Goal: Information Seeking & Learning: Learn about a topic

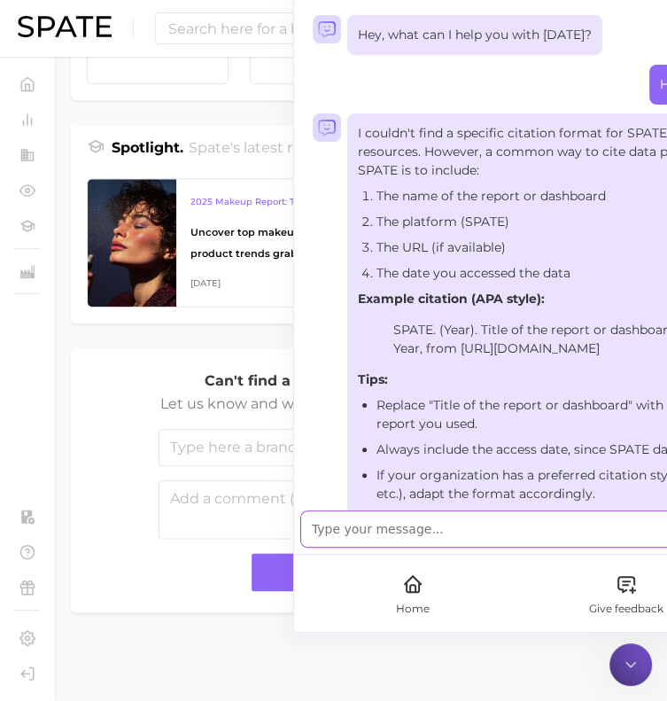
scroll to position [656, 0]
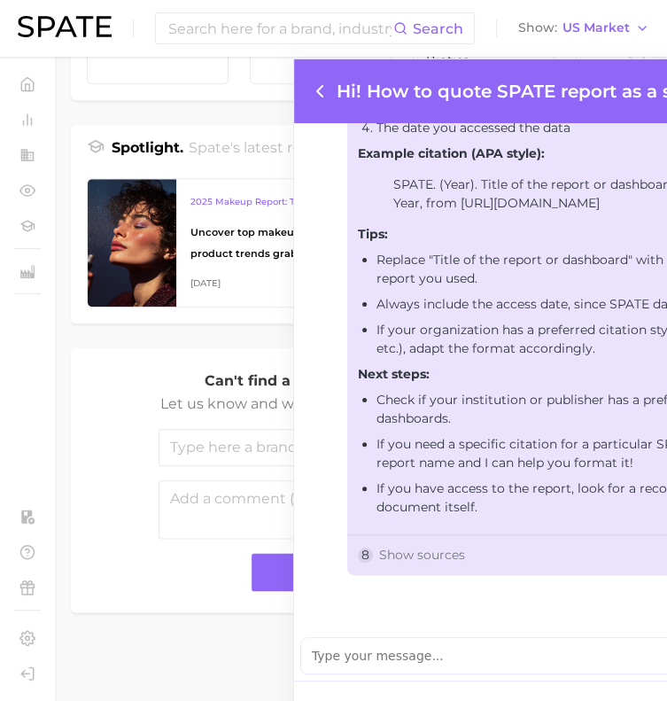
click at [314, 93] on icon at bounding box center [319, 91] width 21 height 21
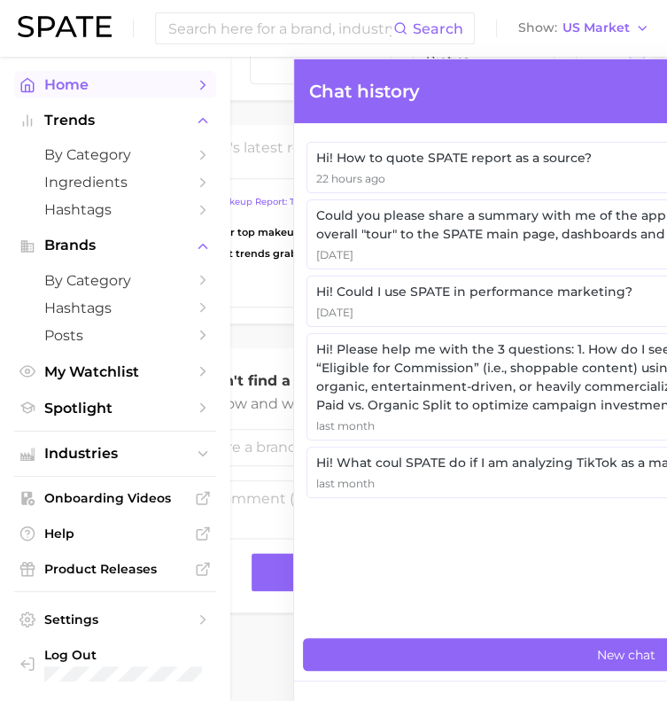
click at [35, 87] on link "Home" at bounding box center [115, 84] width 202 height 27
click at [83, 454] on span "Industries" at bounding box center [115, 454] width 142 height 16
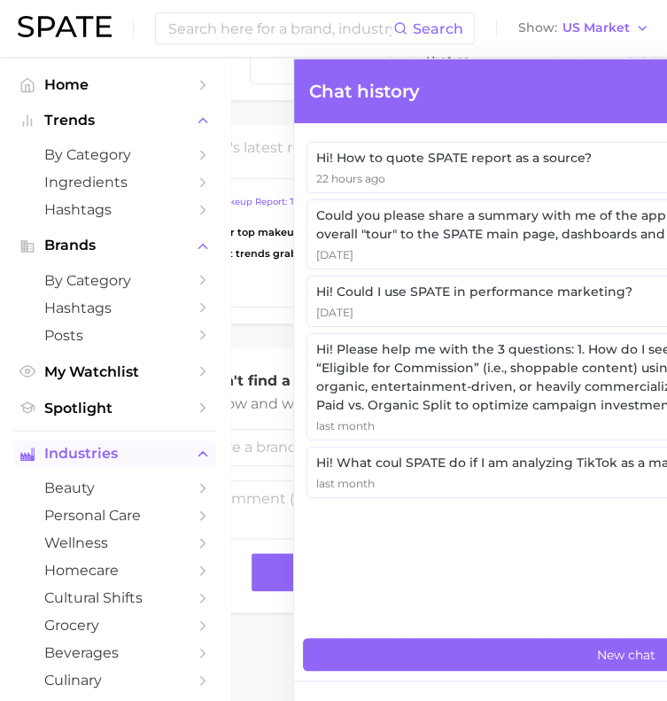
scroll to position [254, 0]
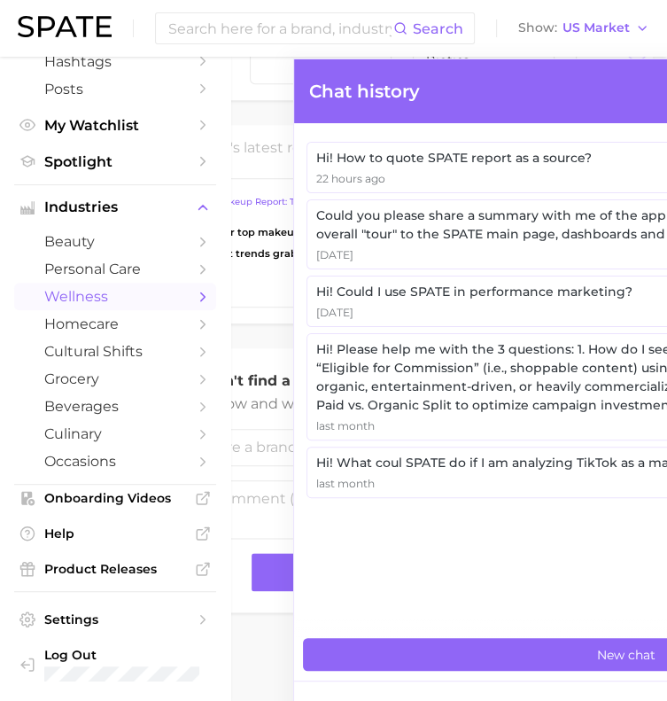
click at [80, 283] on link "wellness" at bounding box center [115, 296] width 202 height 27
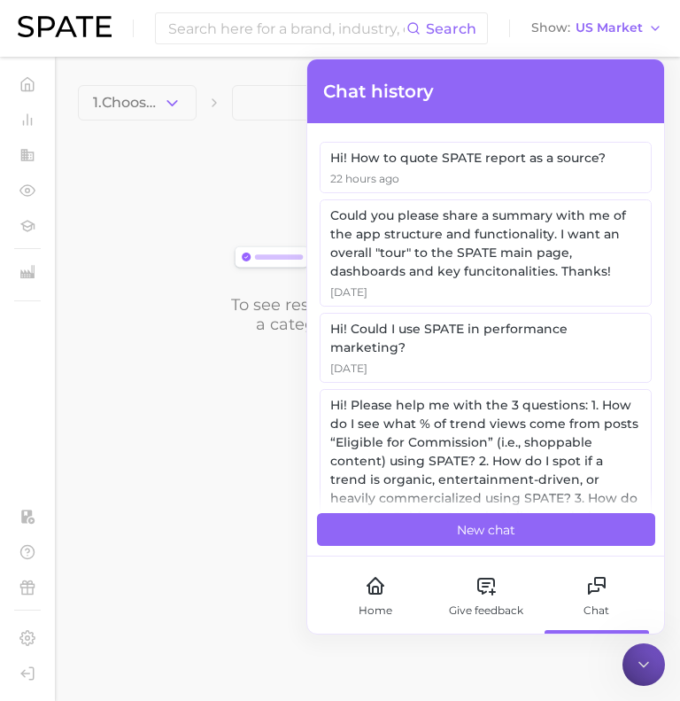
click at [638, 667] on icon at bounding box center [644, 665] width 18 height 18
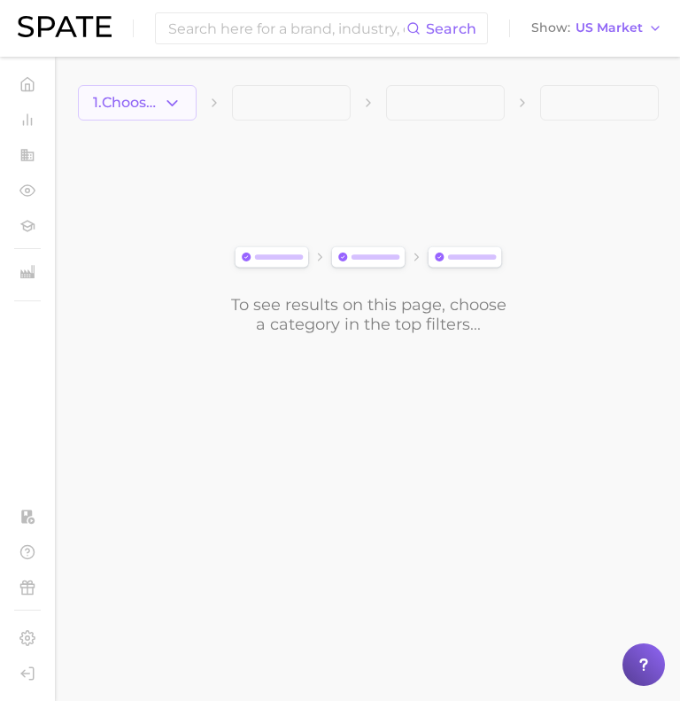
click at [165, 114] on button "1. Choose Category" at bounding box center [137, 102] width 119 height 35
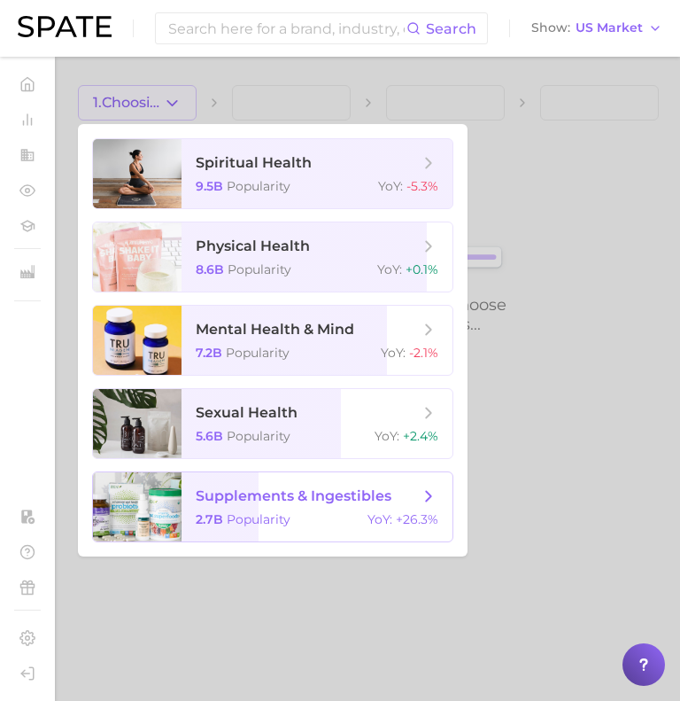
click at [207, 471] on div "supplements & ingestibles 2.7b Popularity YoY : +26.3%" at bounding box center [272, 506] width 361 height 71
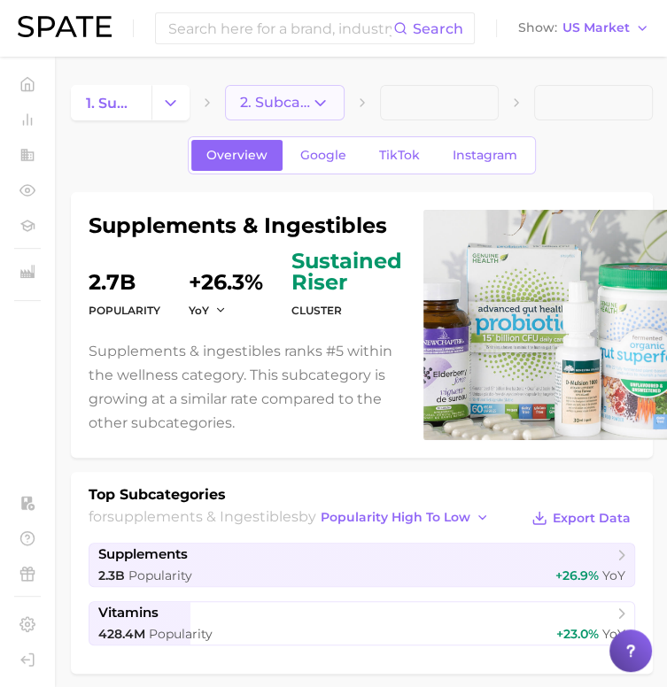
click at [306, 110] on span "2. Subcategory" at bounding box center [275, 103] width 70 height 16
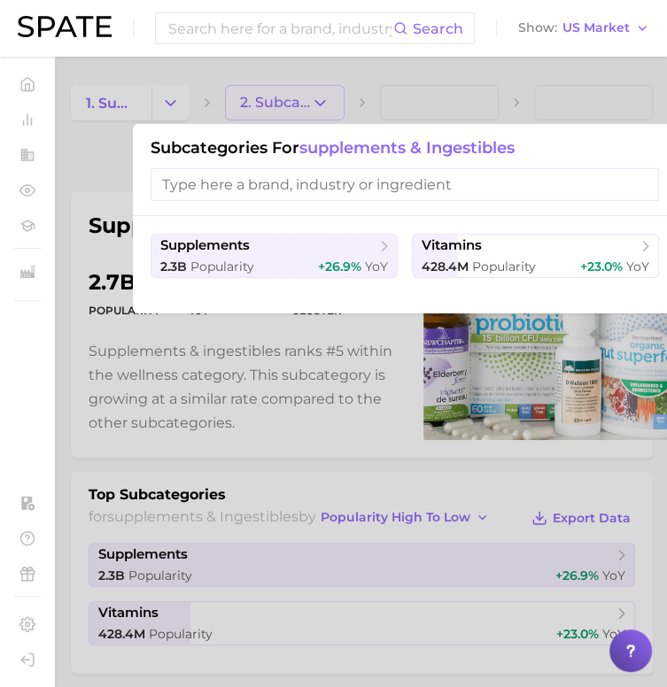
click at [291, 75] on div at bounding box center [333, 343] width 667 height 687
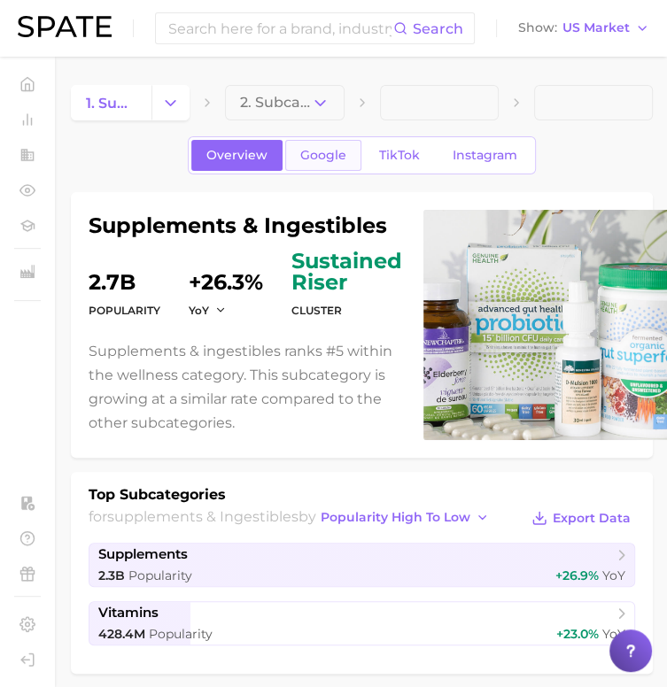
click at [329, 151] on span "Google" at bounding box center [323, 155] width 46 height 15
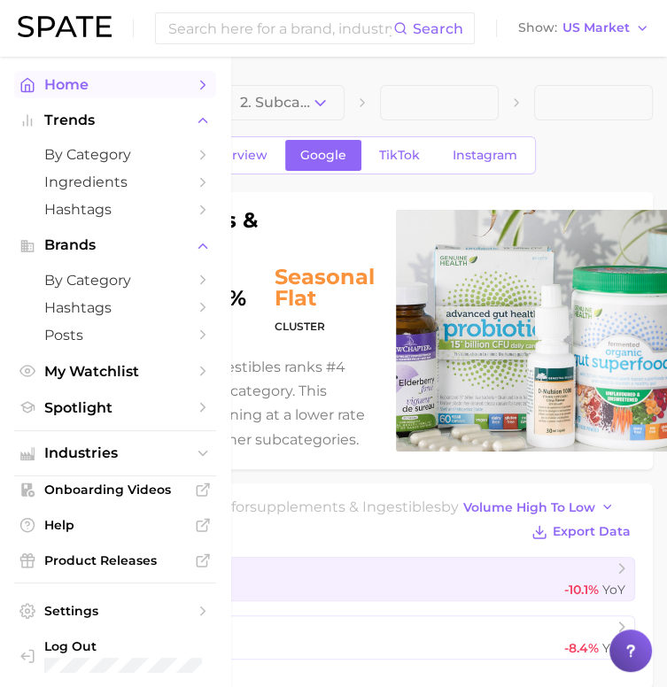
click at [27, 85] on polyline "Sidebar" at bounding box center [28, 88] width 4 height 7
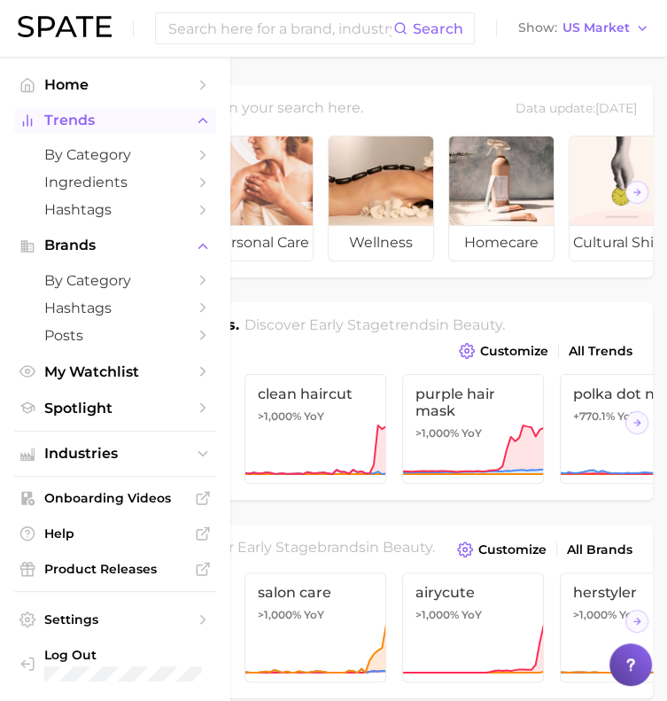
click at [97, 123] on span "Trends" at bounding box center [115, 120] width 142 height 16
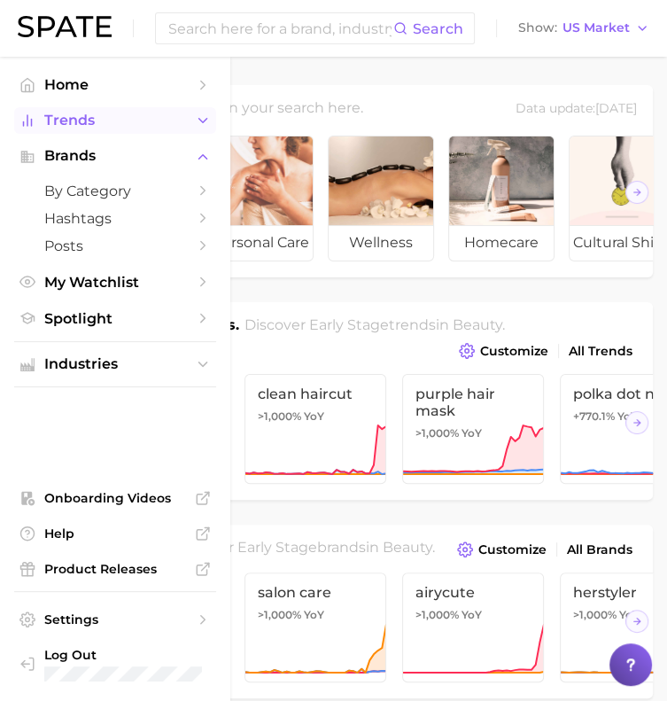
click at [97, 123] on span "Trends" at bounding box center [115, 120] width 142 height 16
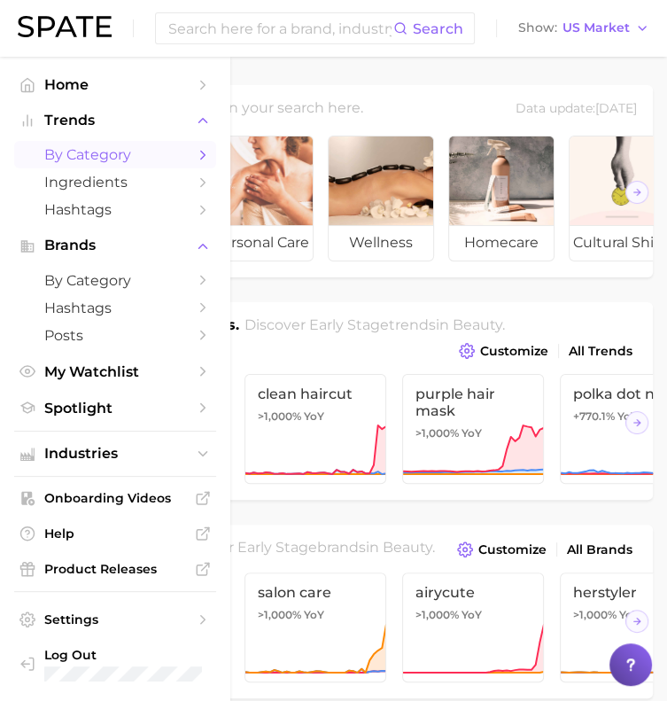
click at [102, 149] on span "by Category" at bounding box center [115, 154] width 142 height 17
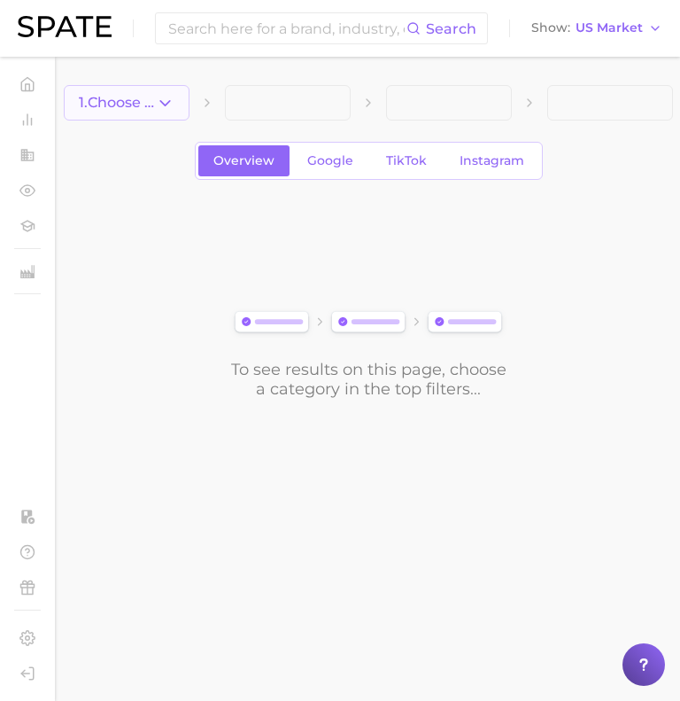
click at [163, 95] on icon "button" at bounding box center [165, 103] width 19 height 19
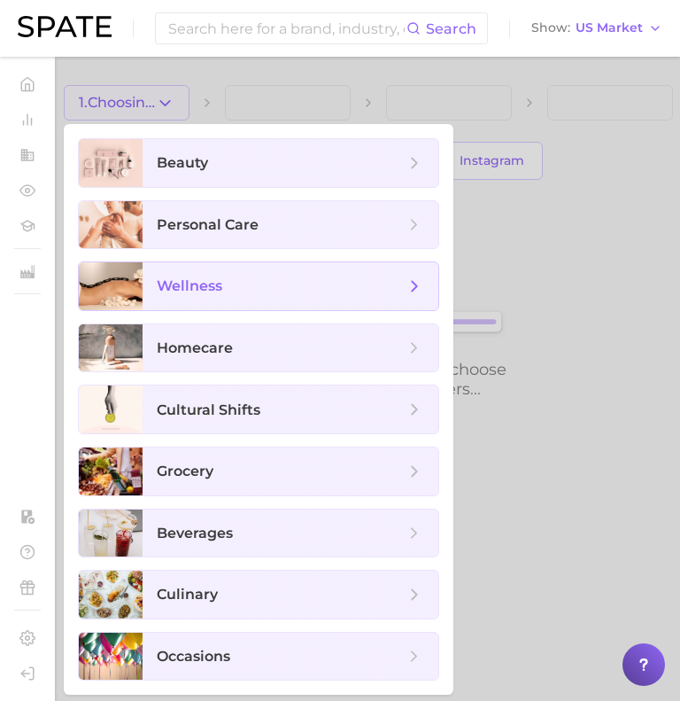
click at [201, 283] on span "wellness" at bounding box center [190, 285] width 66 height 17
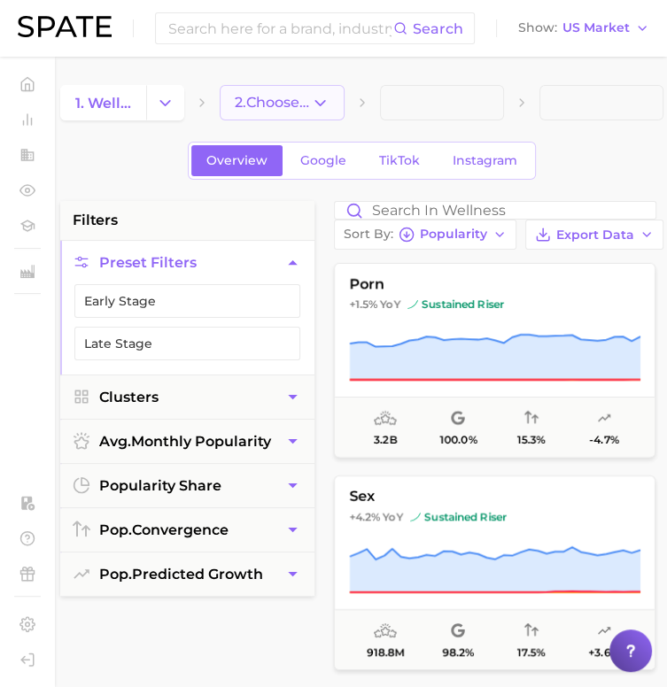
click at [341, 86] on button "2. Choose Category" at bounding box center [282, 102] width 124 height 35
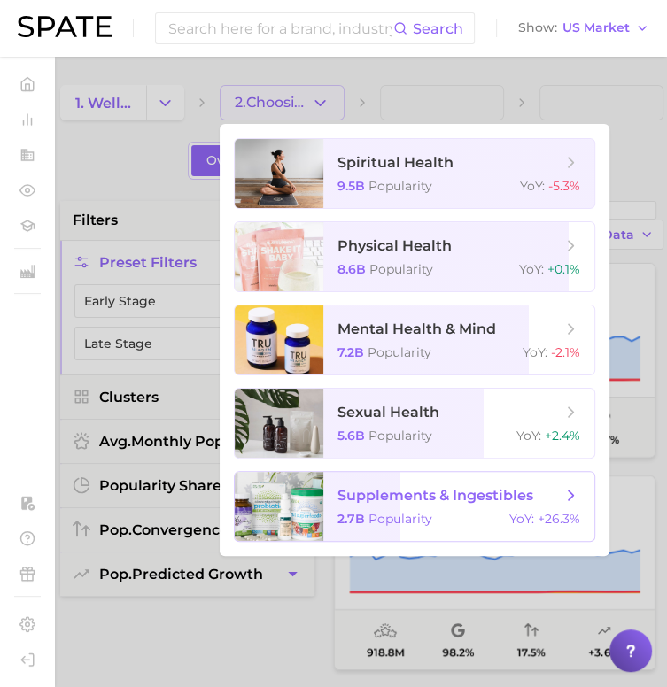
click at [393, 508] on span "supplements & ingestibles 2.7b Popularity YoY : +26.3%" at bounding box center [458, 506] width 271 height 69
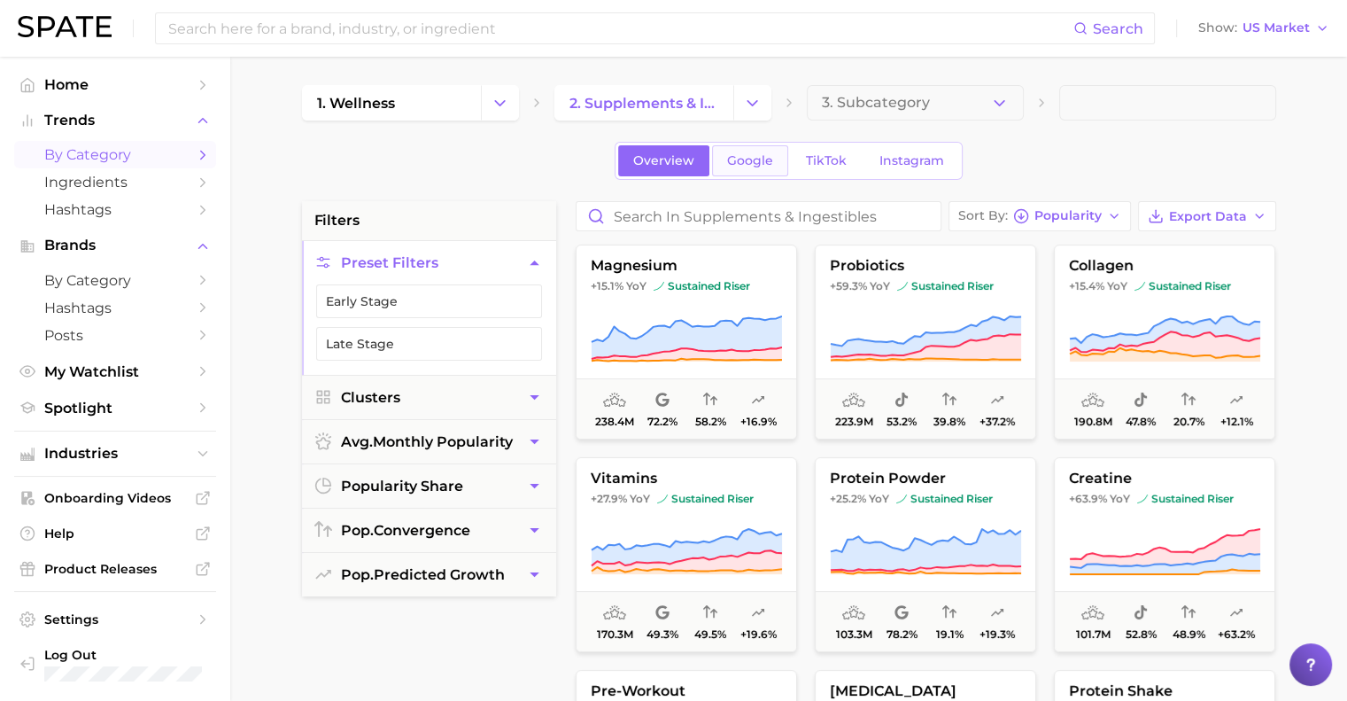
click at [679, 158] on span "Google" at bounding box center [750, 160] width 46 height 15
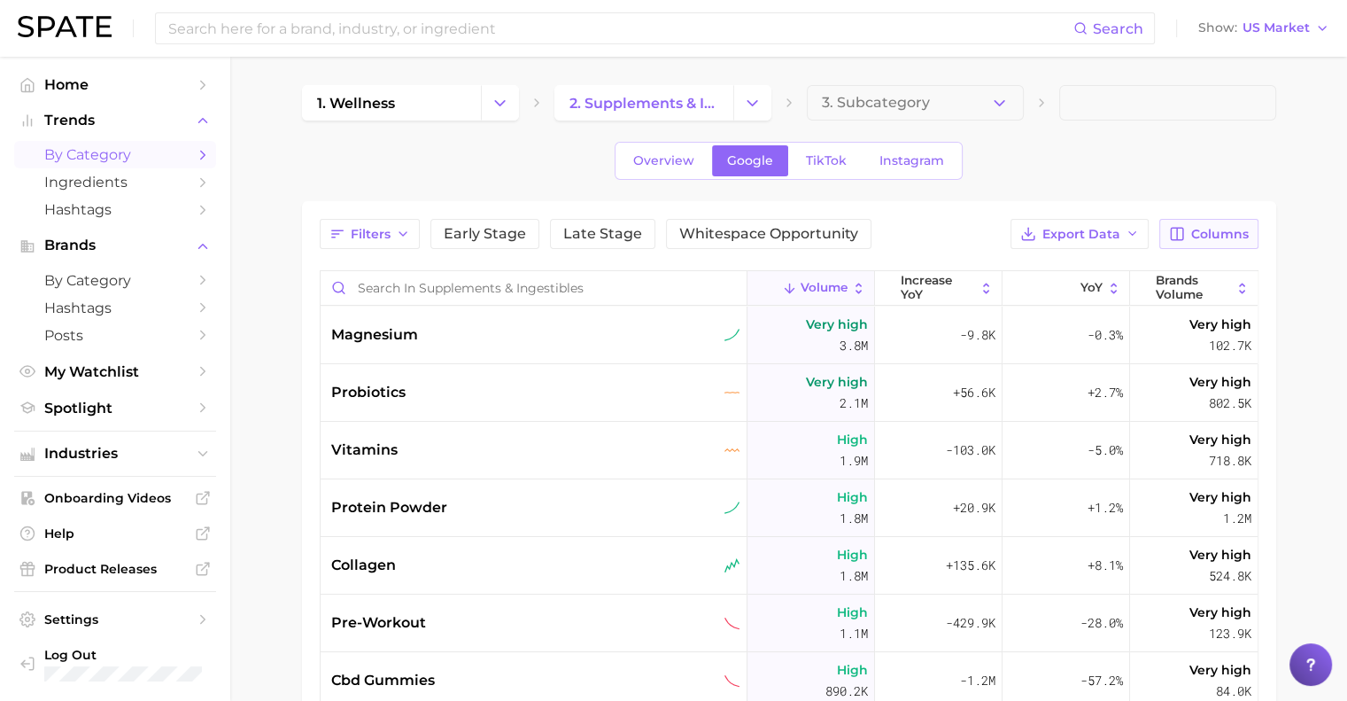
click at [679, 230] on span "Columns" at bounding box center [1220, 234] width 58 height 15
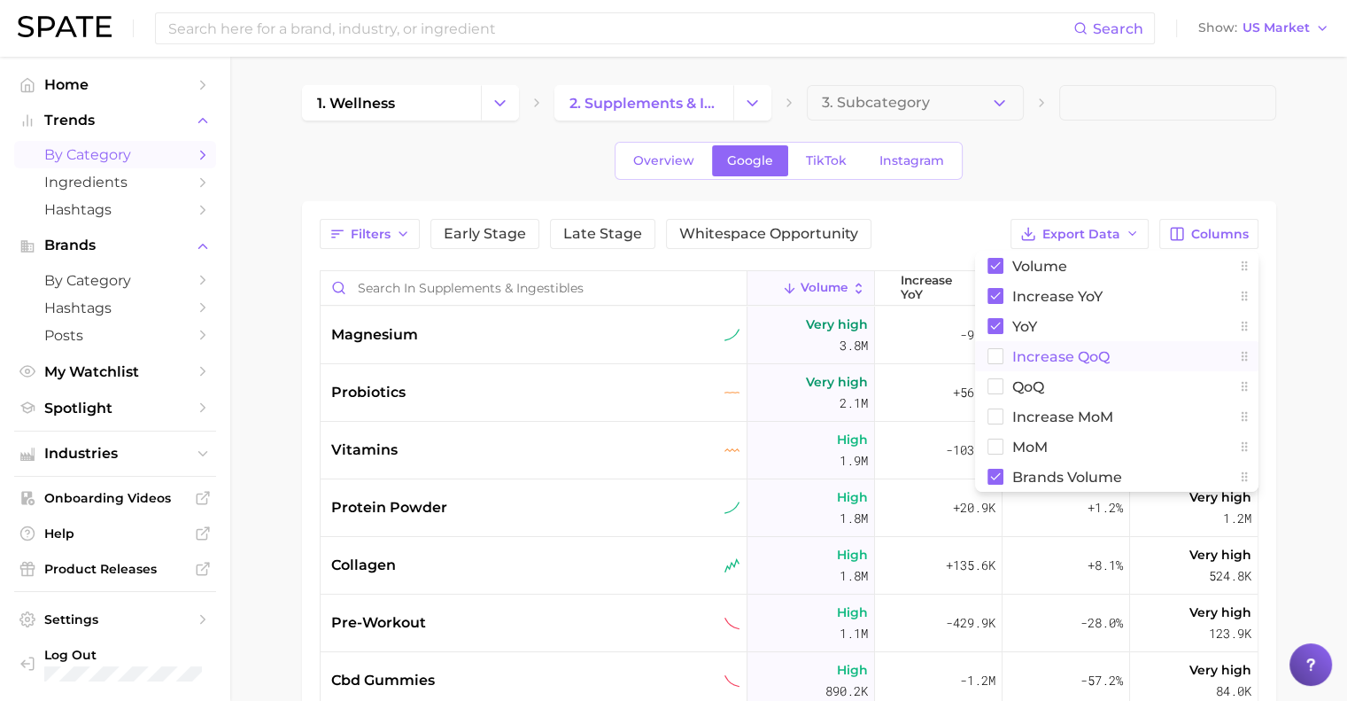
click at [679, 352] on rect at bounding box center [995, 356] width 15 height 15
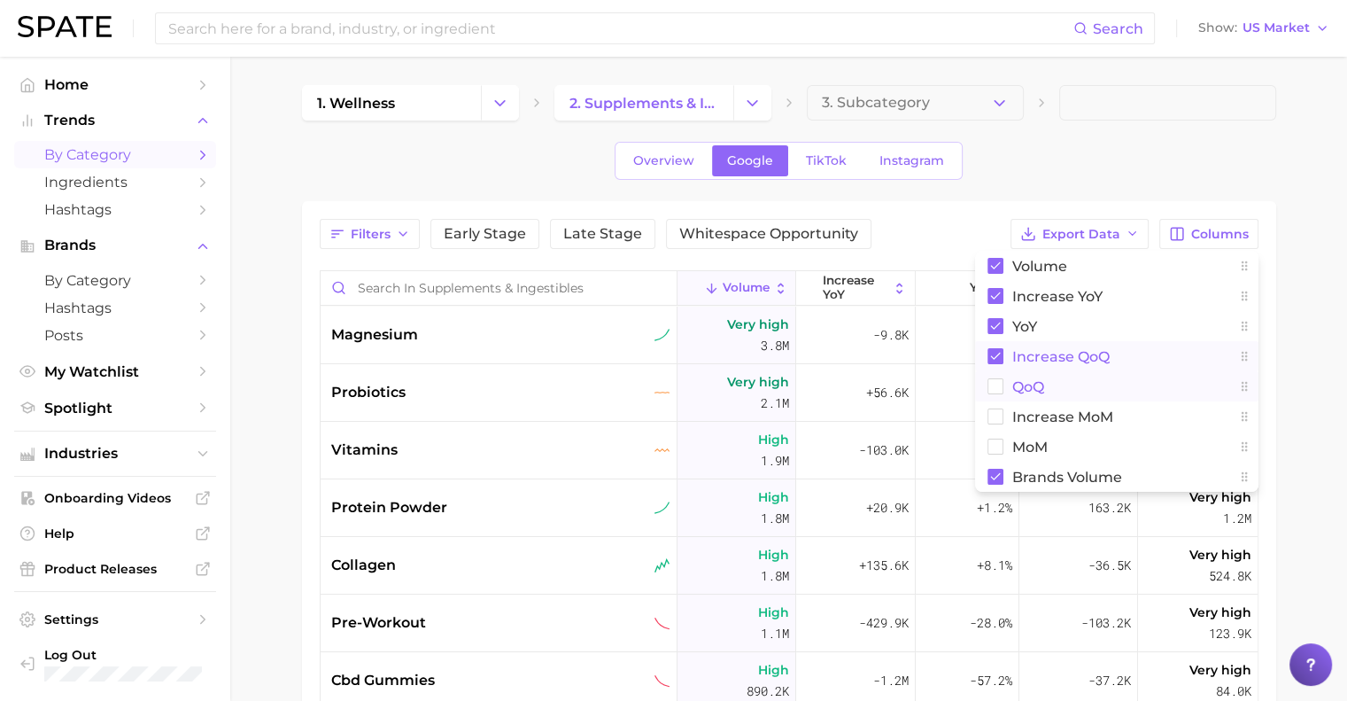
click at [679, 384] on rect at bounding box center [995, 386] width 15 height 15
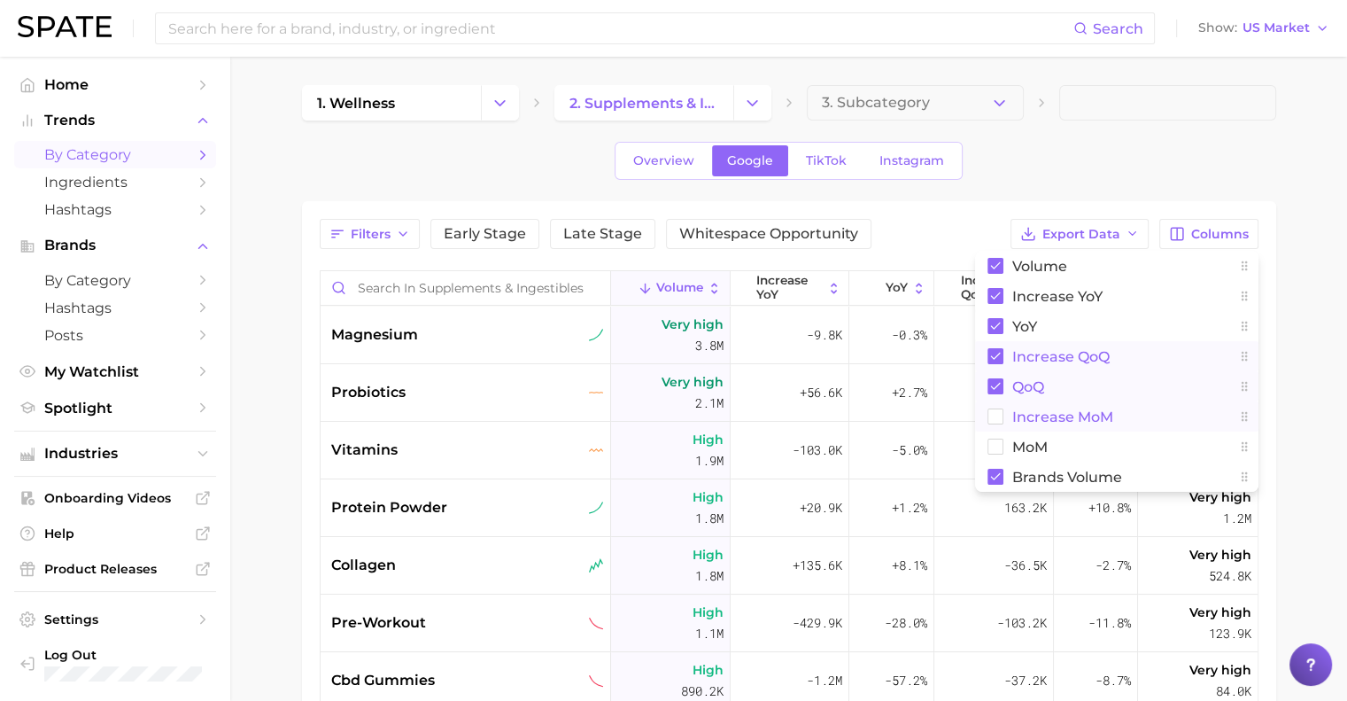
click at [679, 422] on rect at bounding box center [995, 416] width 15 height 15
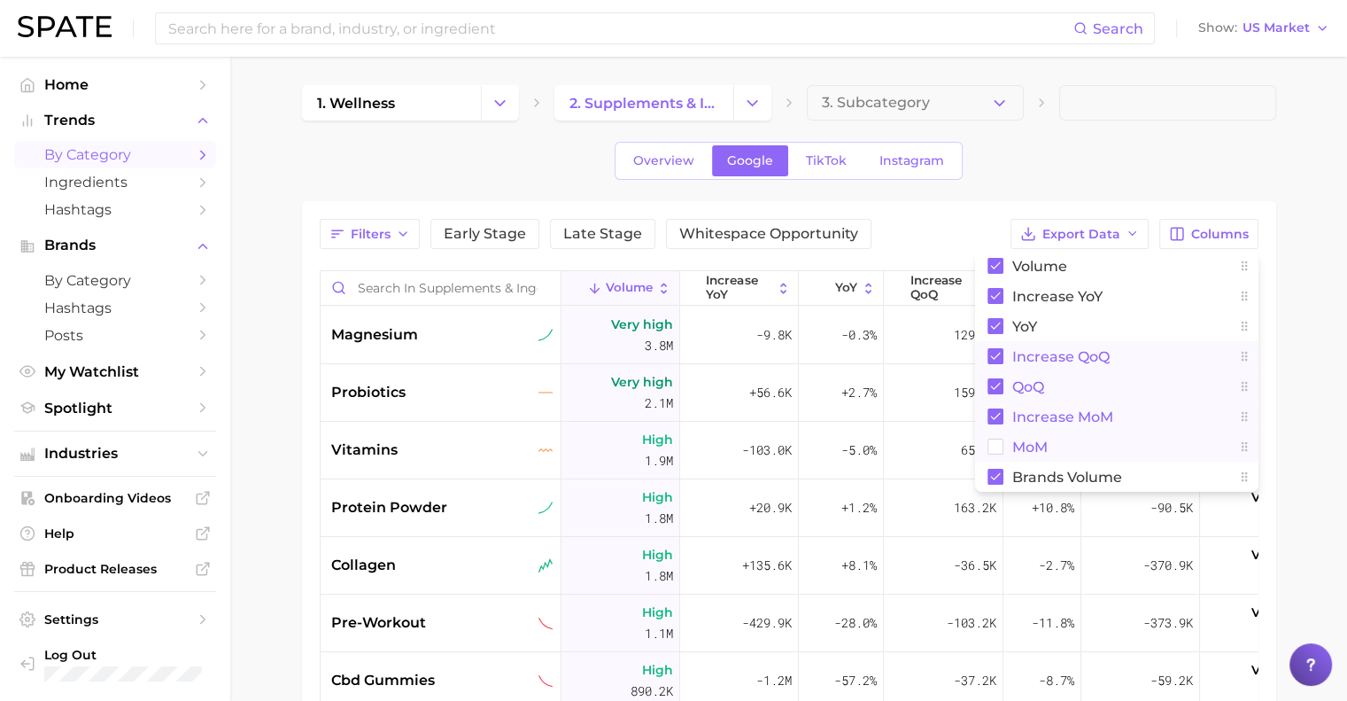
click at [679, 447] on rect at bounding box center [995, 446] width 15 height 15
click at [679, 184] on div "1. wellness 2. supplements & ingestibles 3. Subcategory Overview Google TikTok …" at bounding box center [789, 537] width 974 height 904
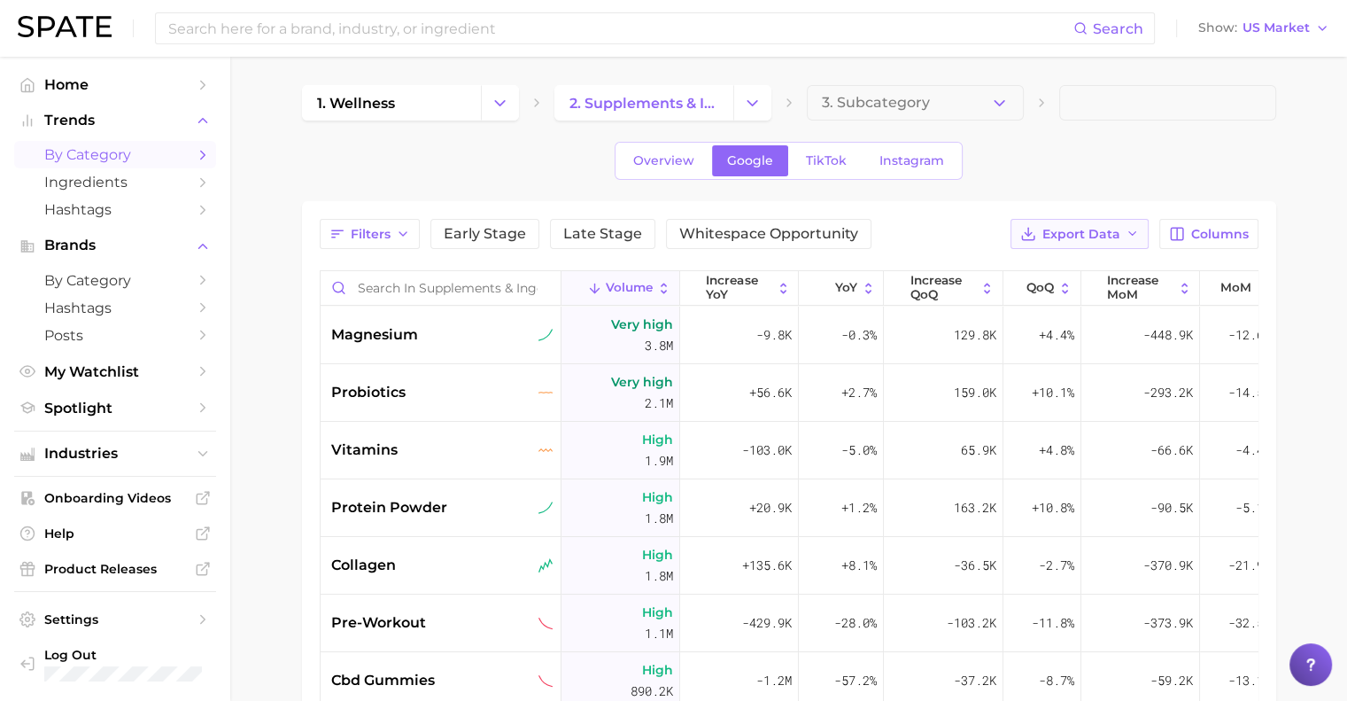
click at [679, 229] on span "Export Data" at bounding box center [1082, 234] width 78 height 15
click at [679, 269] on span "Card Data CSV" at bounding box center [1031, 267] width 93 height 15
click at [679, 131] on div "1. wellness 2. supplements & ingestibles 3. Subcategory Overview Google TikTok …" at bounding box center [789, 537] width 974 height 904
click at [679, 150] on link "TikTok" at bounding box center [826, 160] width 71 height 31
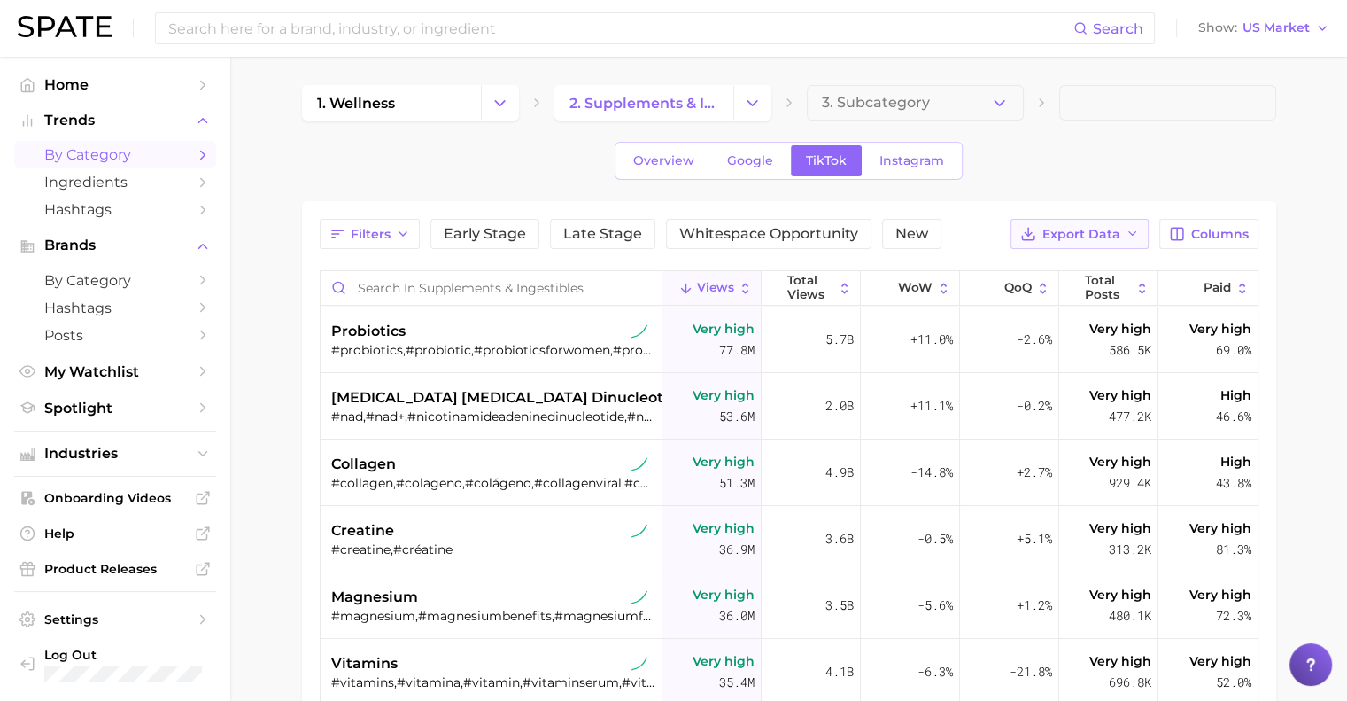
click at [679, 220] on button "Export Data" at bounding box center [1080, 234] width 138 height 30
click at [679, 243] on button "Columns" at bounding box center [1209, 234] width 98 height 30
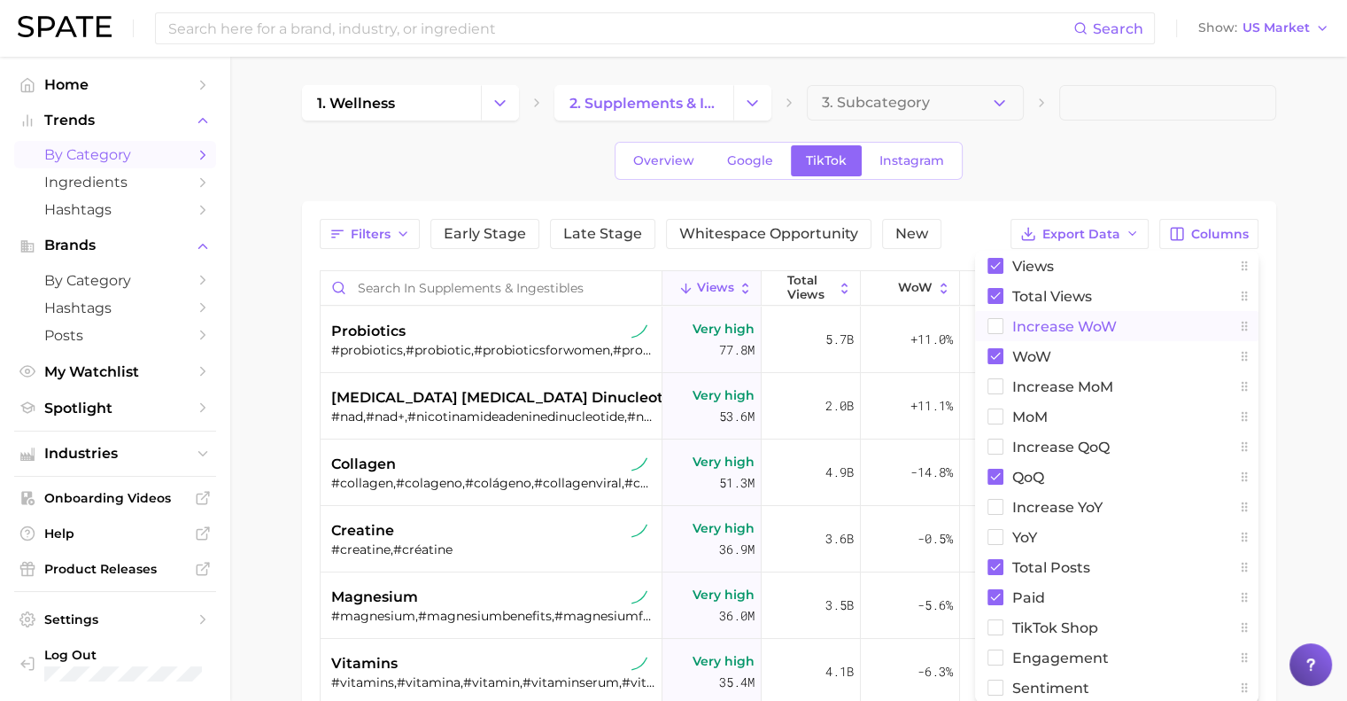
click at [679, 329] on rect at bounding box center [995, 326] width 15 height 15
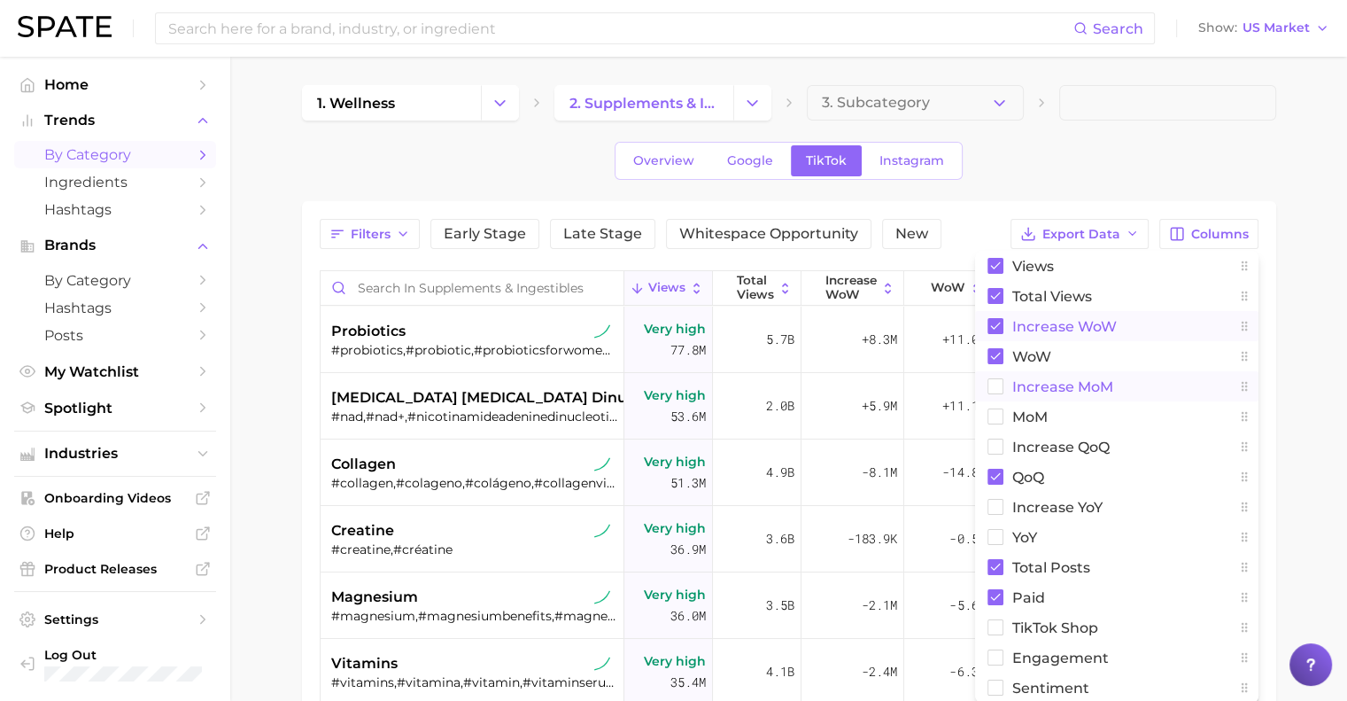
click at [679, 383] on rect at bounding box center [995, 386] width 15 height 15
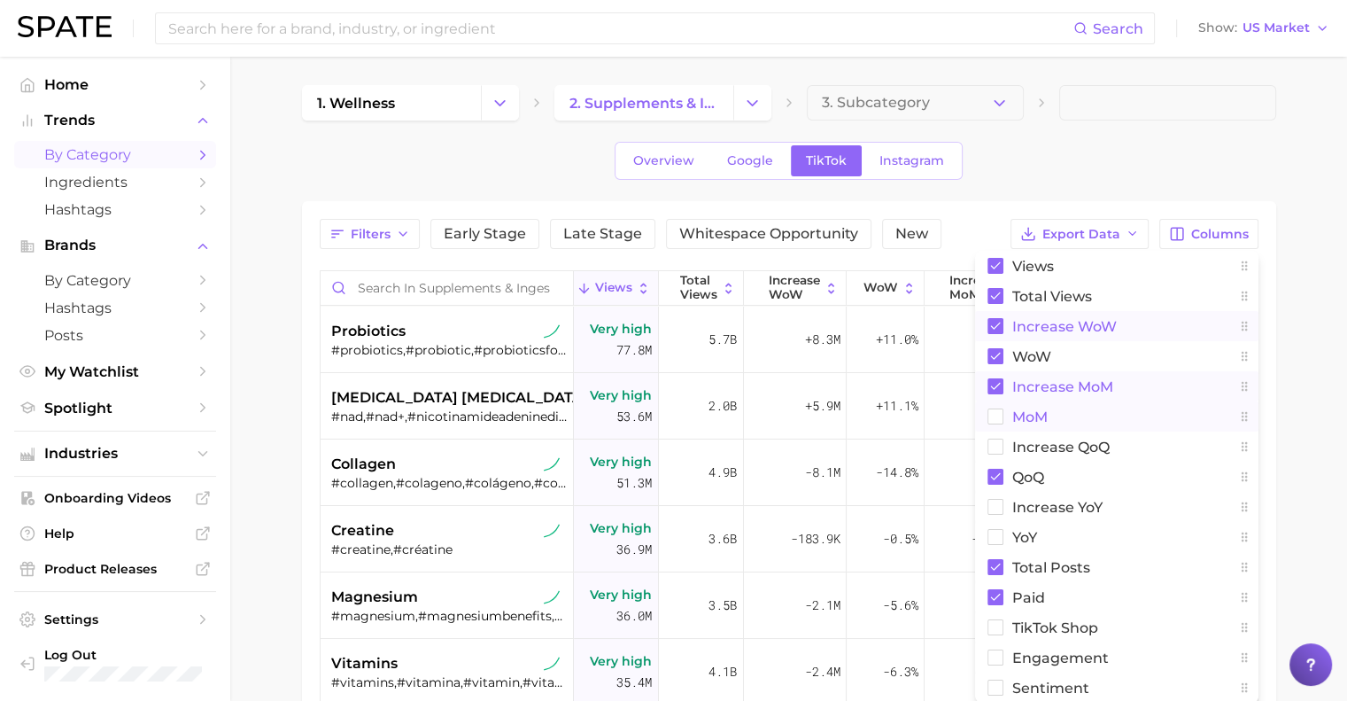
click at [679, 412] on rect at bounding box center [995, 416] width 15 height 15
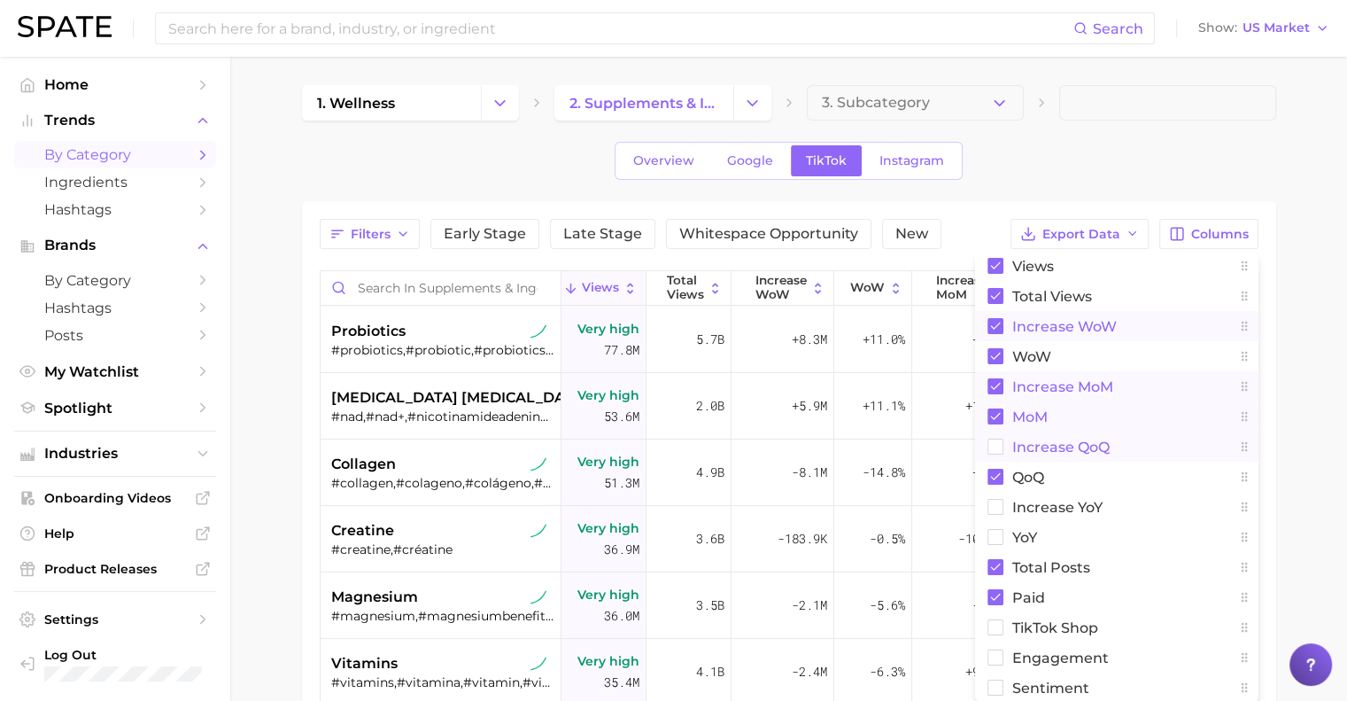
click at [679, 449] on rect at bounding box center [995, 446] width 15 height 15
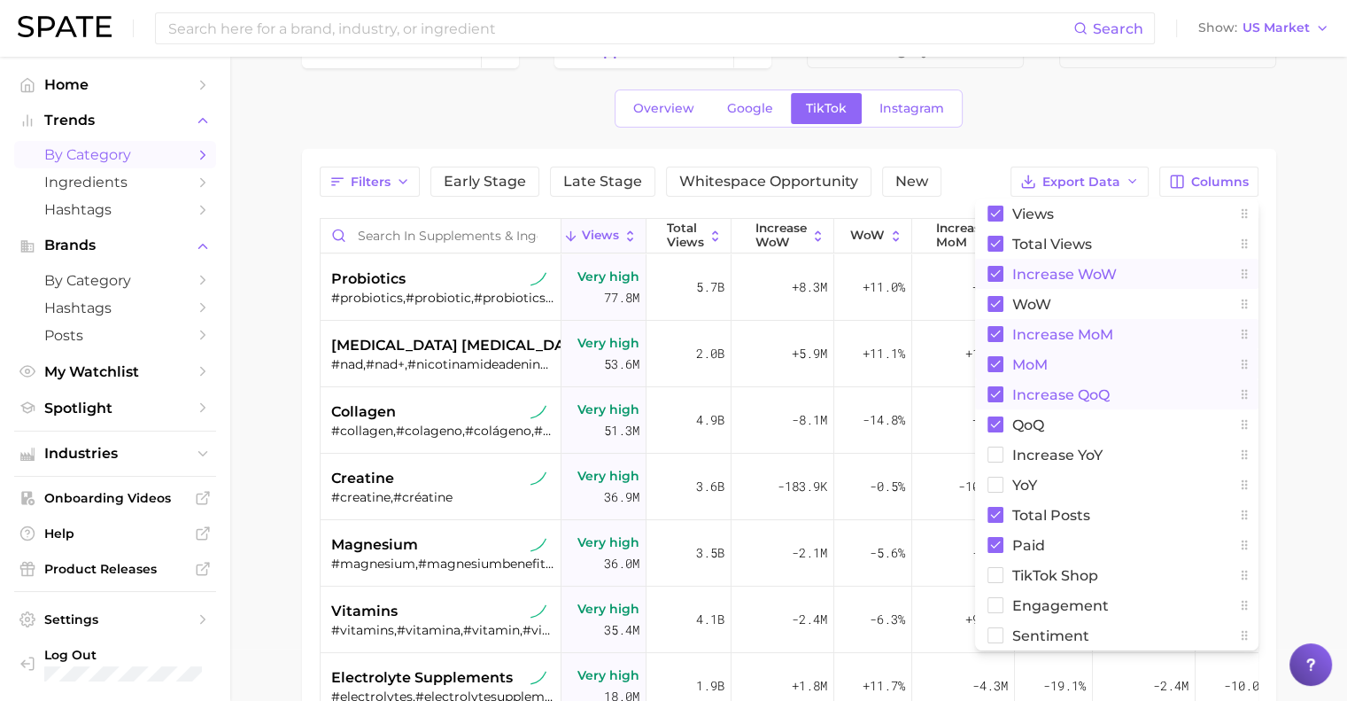
scroll to position [56, 0]
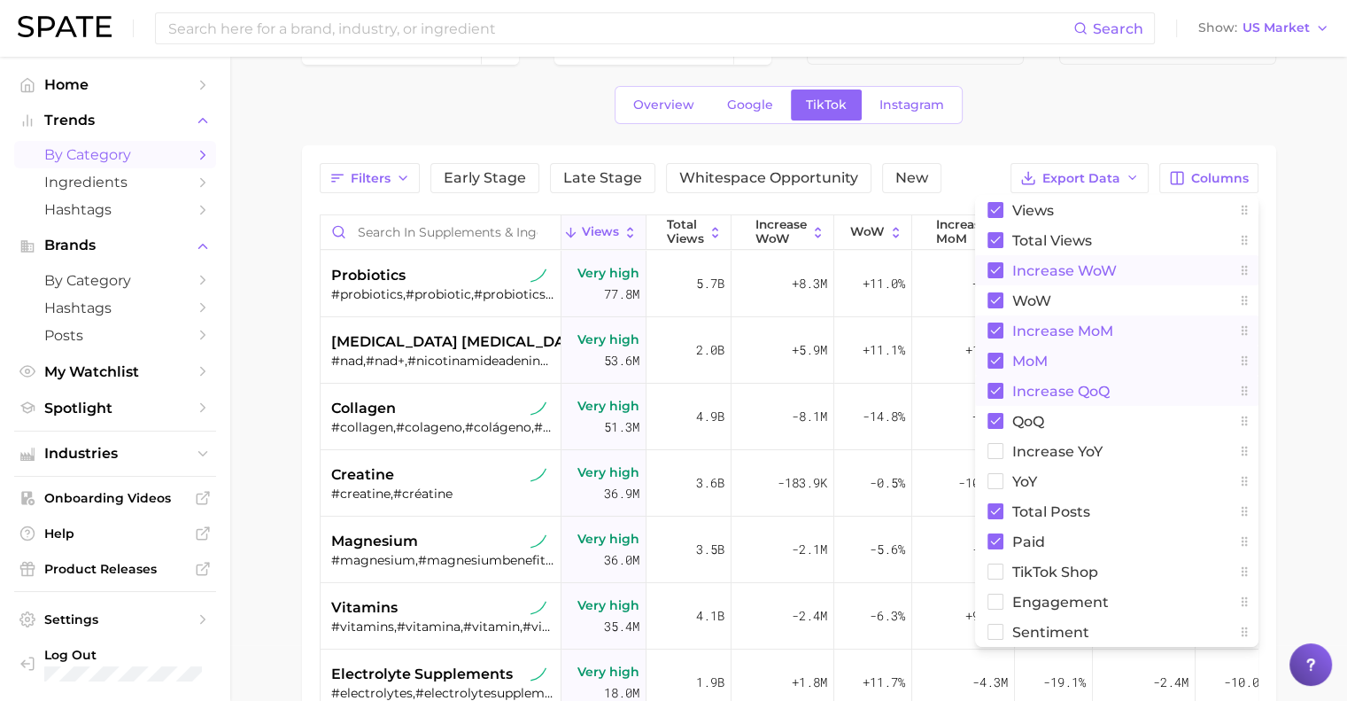
click at [679, 449] on rect at bounding box center [995, 451] width 15 height 15
click at [679, 478] on rect at bounding box center [995, 481] width 15 height 15
click at [679, 566] on rect at bounding box center [995, 571] width 15 height 15
click at [679, 605] on rect at bounding box center [995, 601] width 15 height 15
click at [679, 630] on rect at bounding box center [995, 632] width 15 height 15
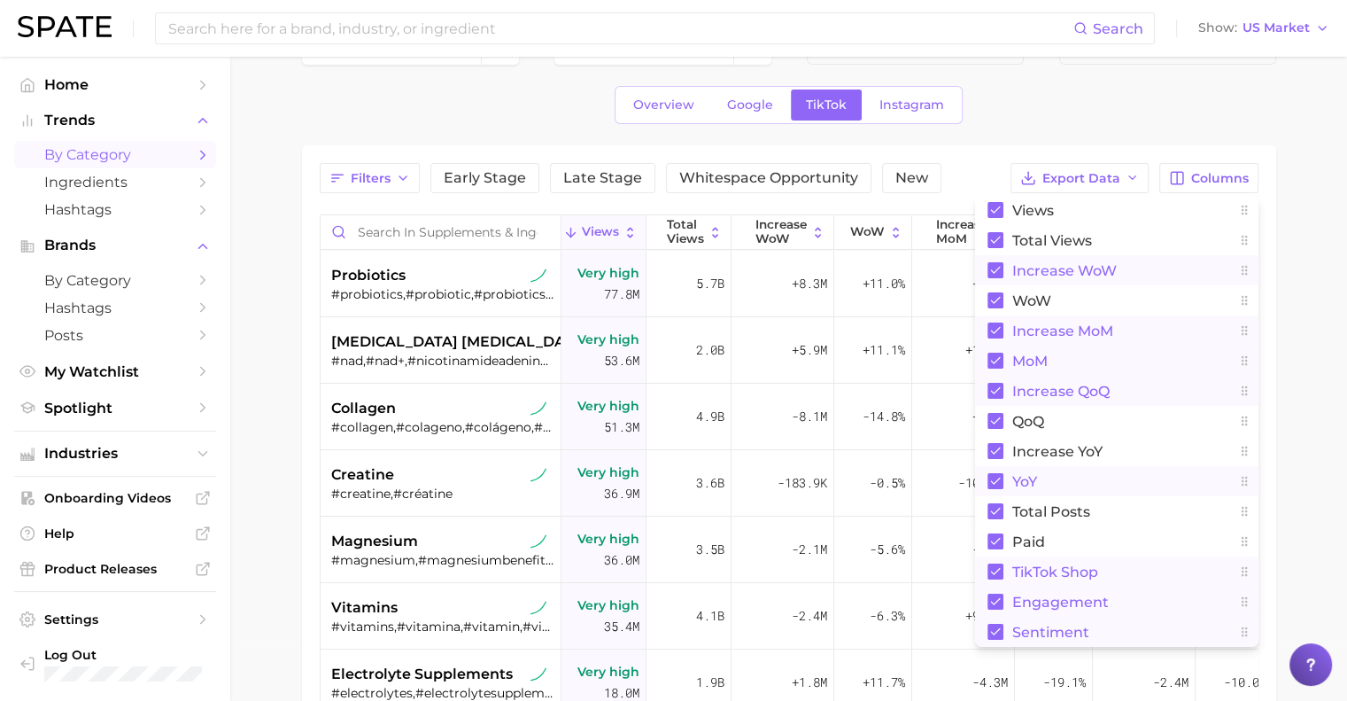
click at [679, 121] on div "Overview Google TikTok Instagram" at bounding box center [789, 105] width 974 height 38
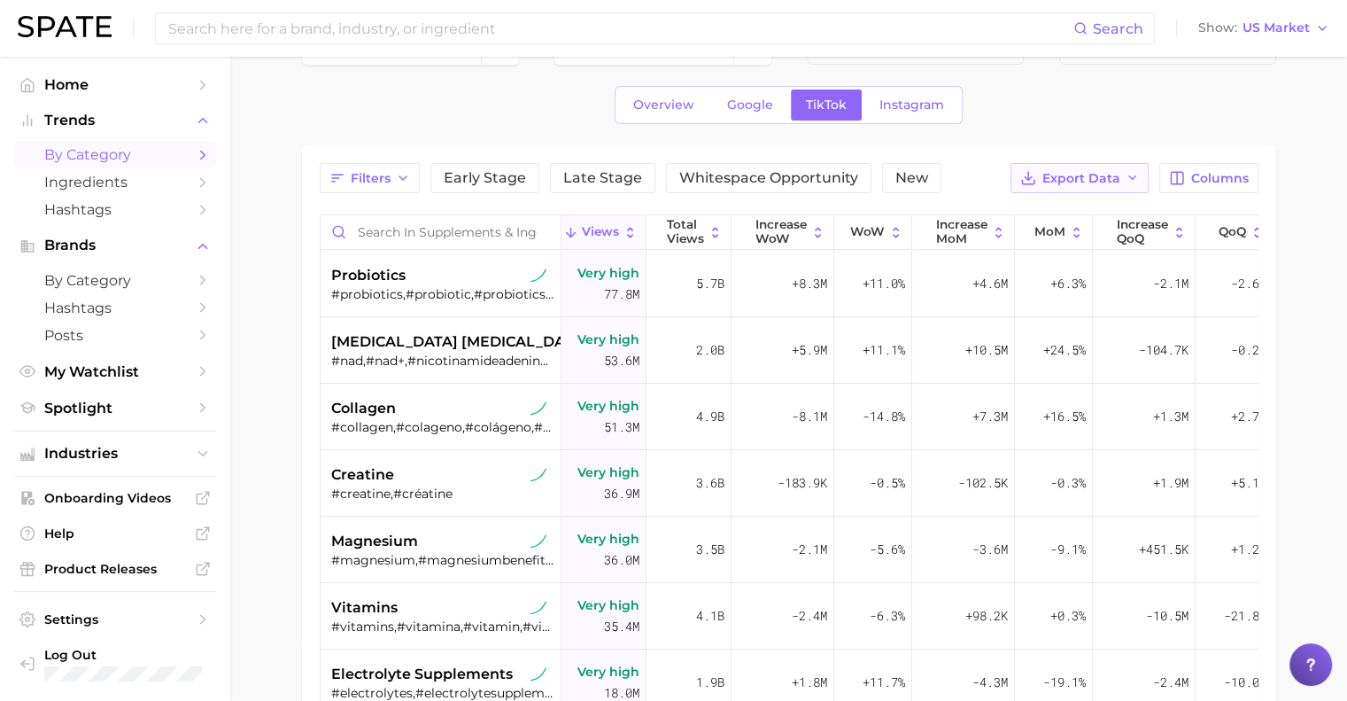
click at [679, 167] on button "Export Data" at bounding box center [1080, 178] width 138 height 30
click at [679, 171] on span "Columns" at bounding box center [1220, 178] width 58 height 15
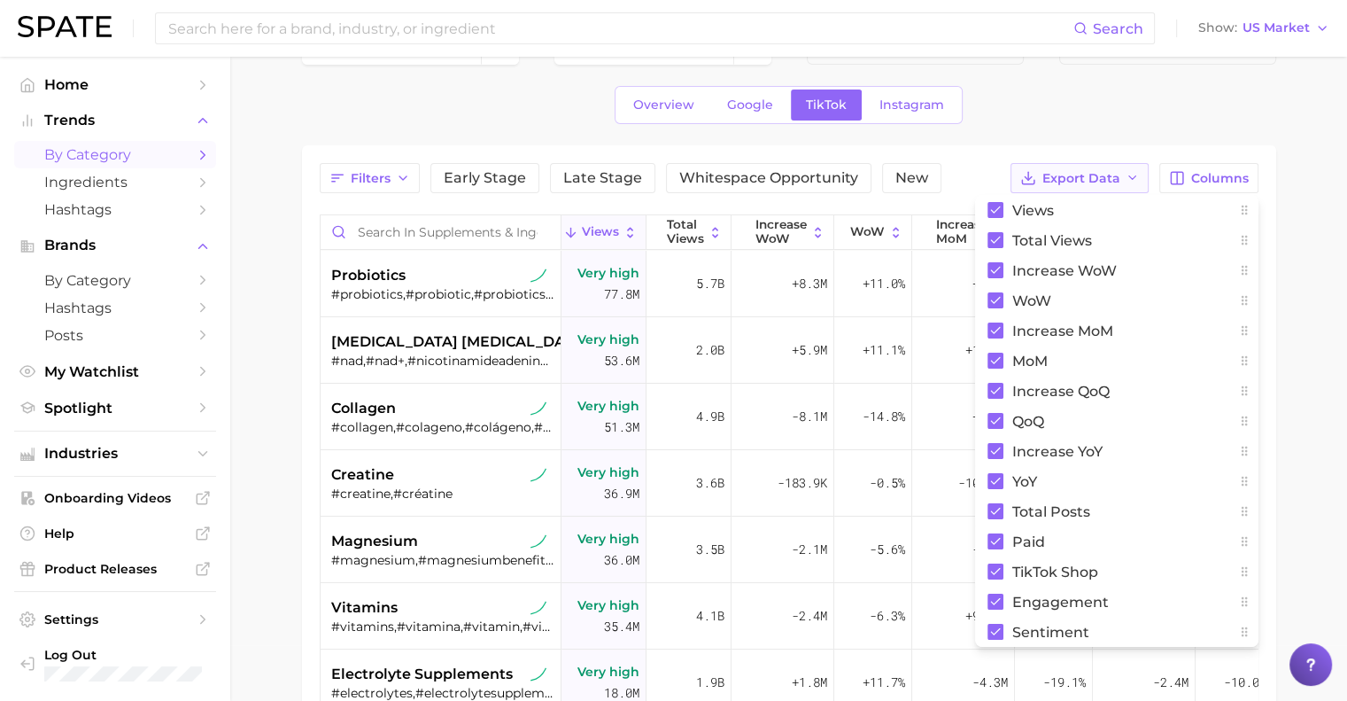
click at [679, 174] on span "Export Data" at bounding box center [1082, 178] width 78 height 15
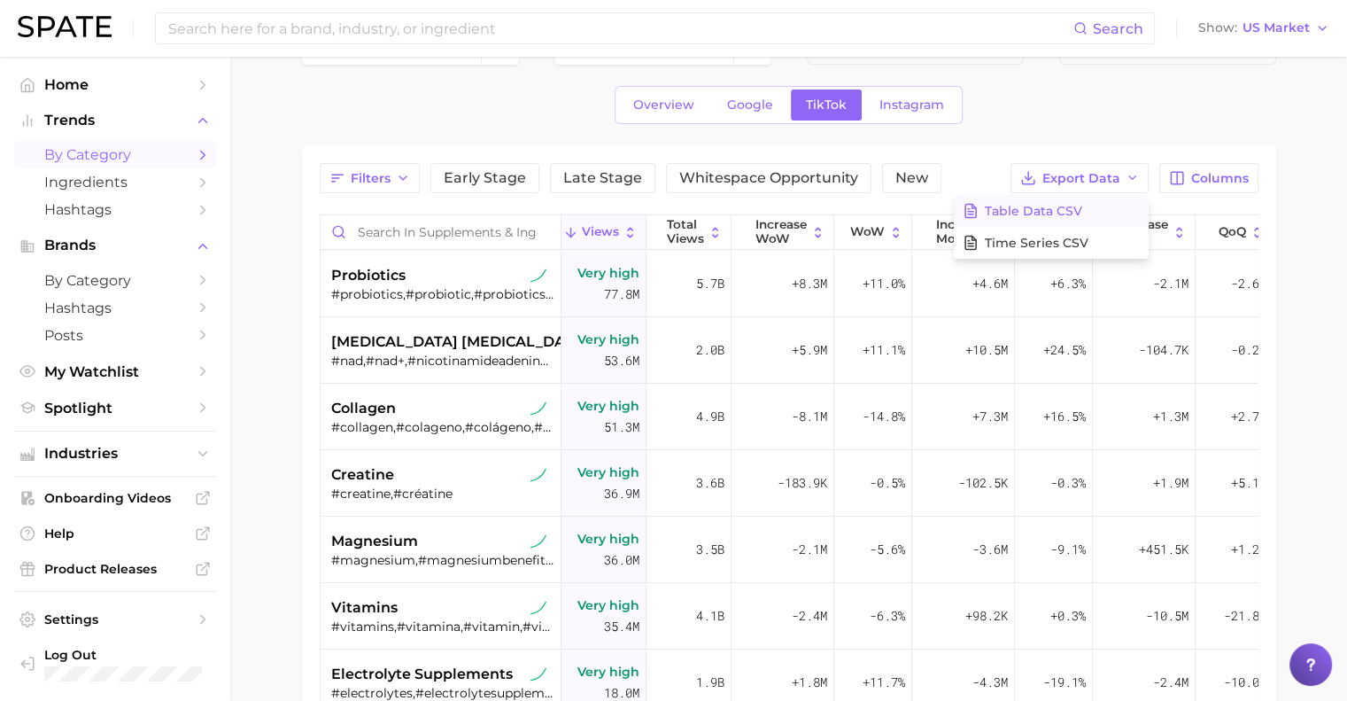
click at [679, 207] on span "Table Data CSV" at bounding box center [1033, 211] width 97 height 15
click at [679, 111] on span "Instagram" at bounding box center [912, 104] width 65 height 15
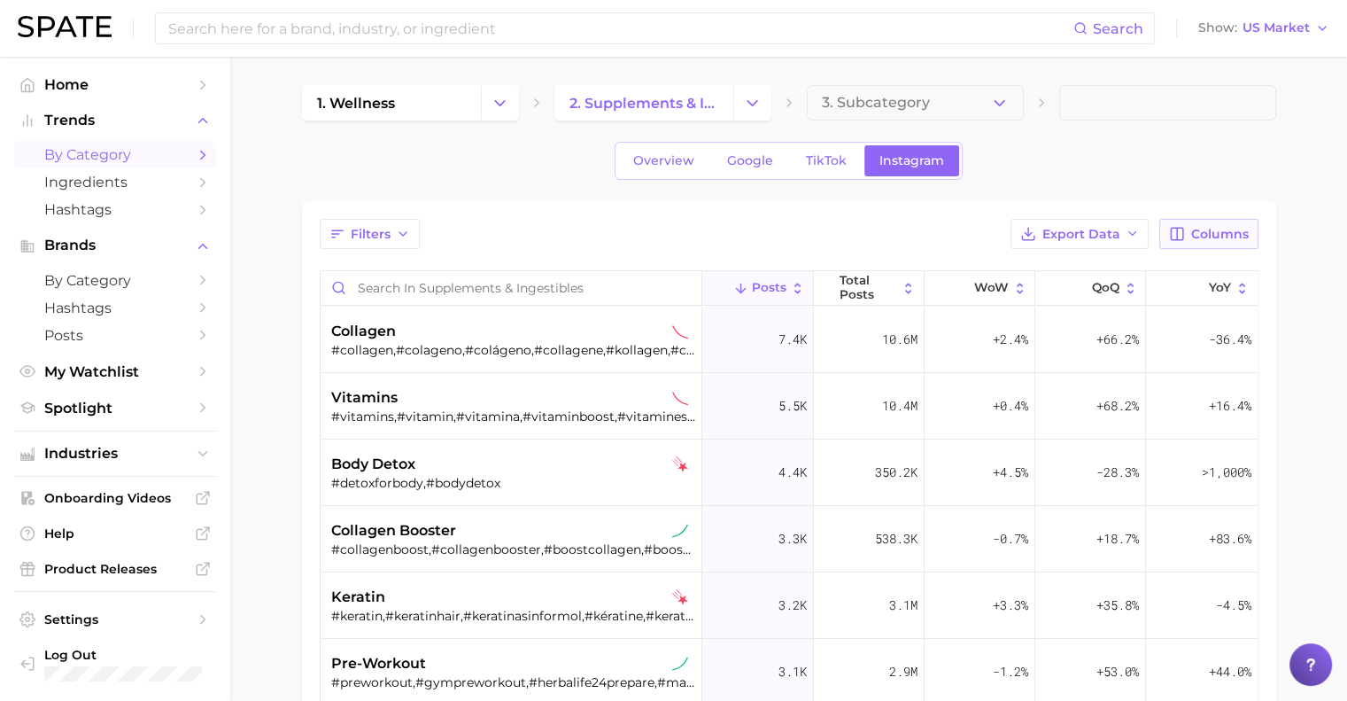
click at [679, 229] on span "Columns" at bounding box center [1220, 234] width 58 height 15
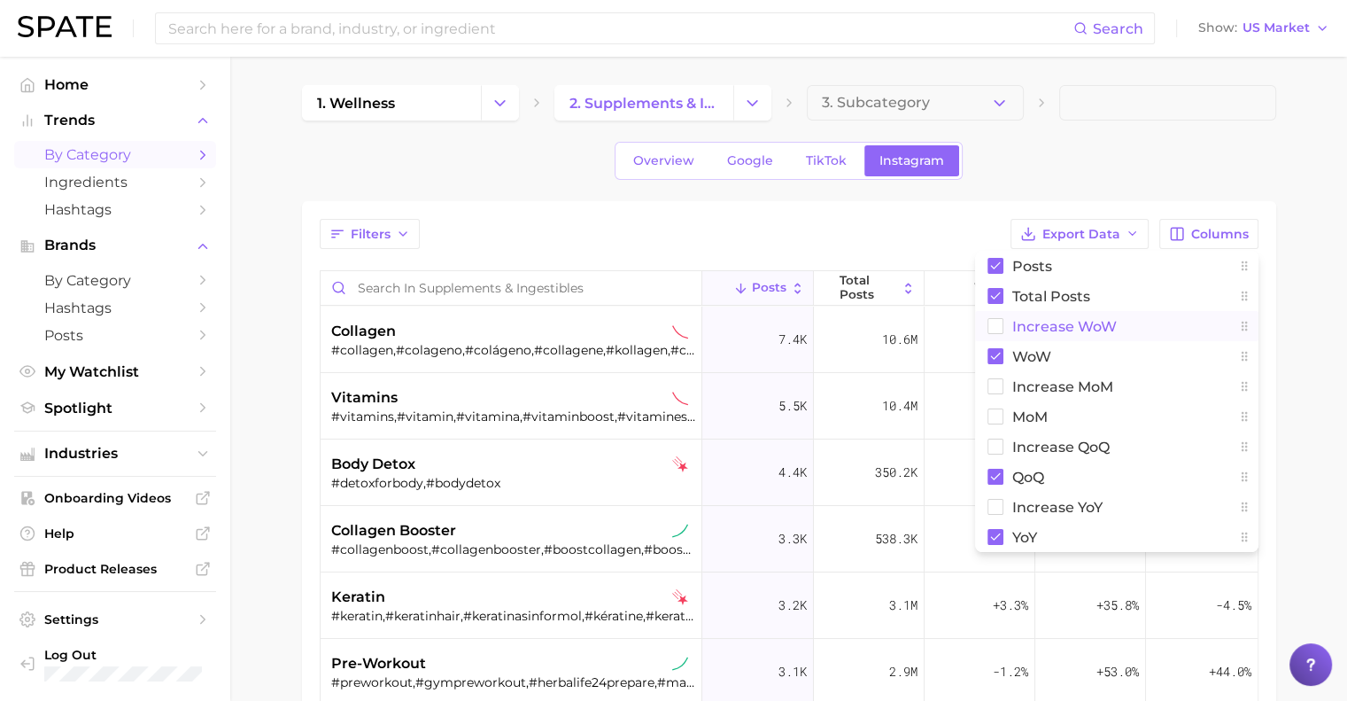
click at [679, 323] on rect at bounding box center [995, 326] width 15 height 15
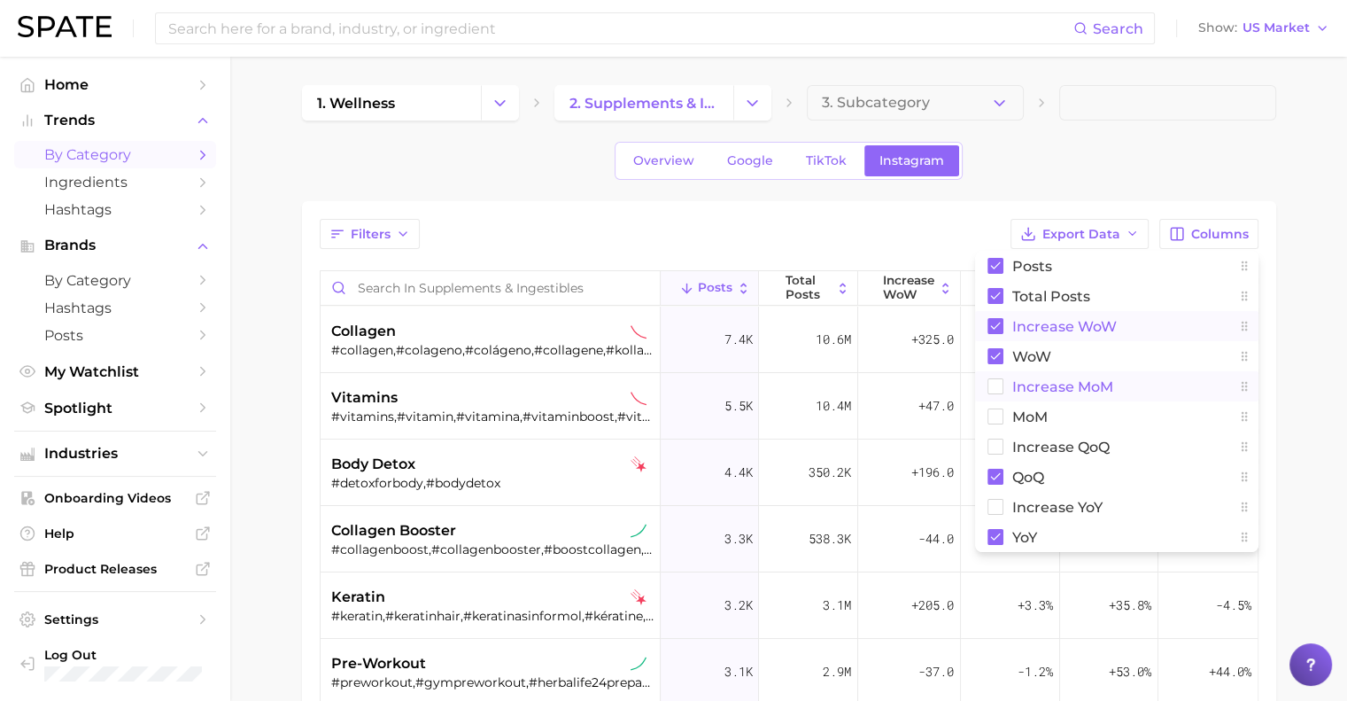
click at [679, 385] on rect at bounding box center [995, 386] width 15 height 15
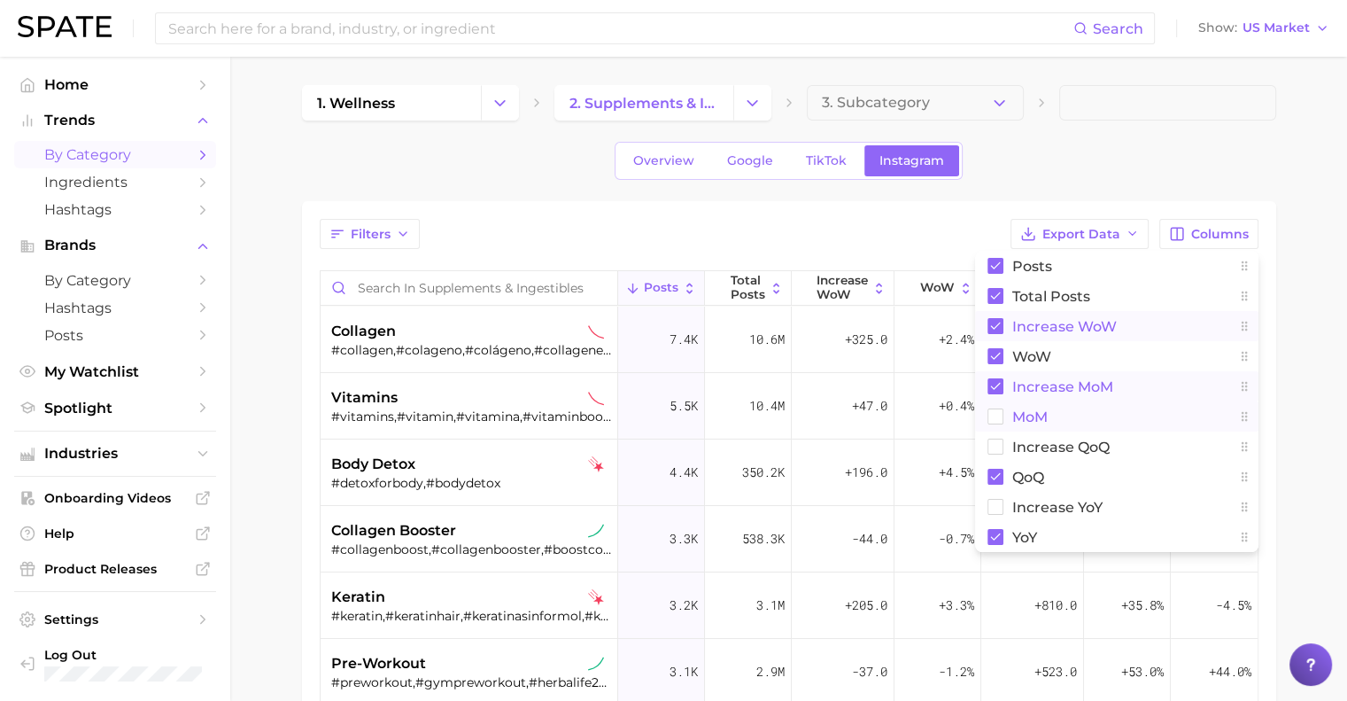
click at [679, 409] on rect at bounding box center [995, 416] width 15 height 15
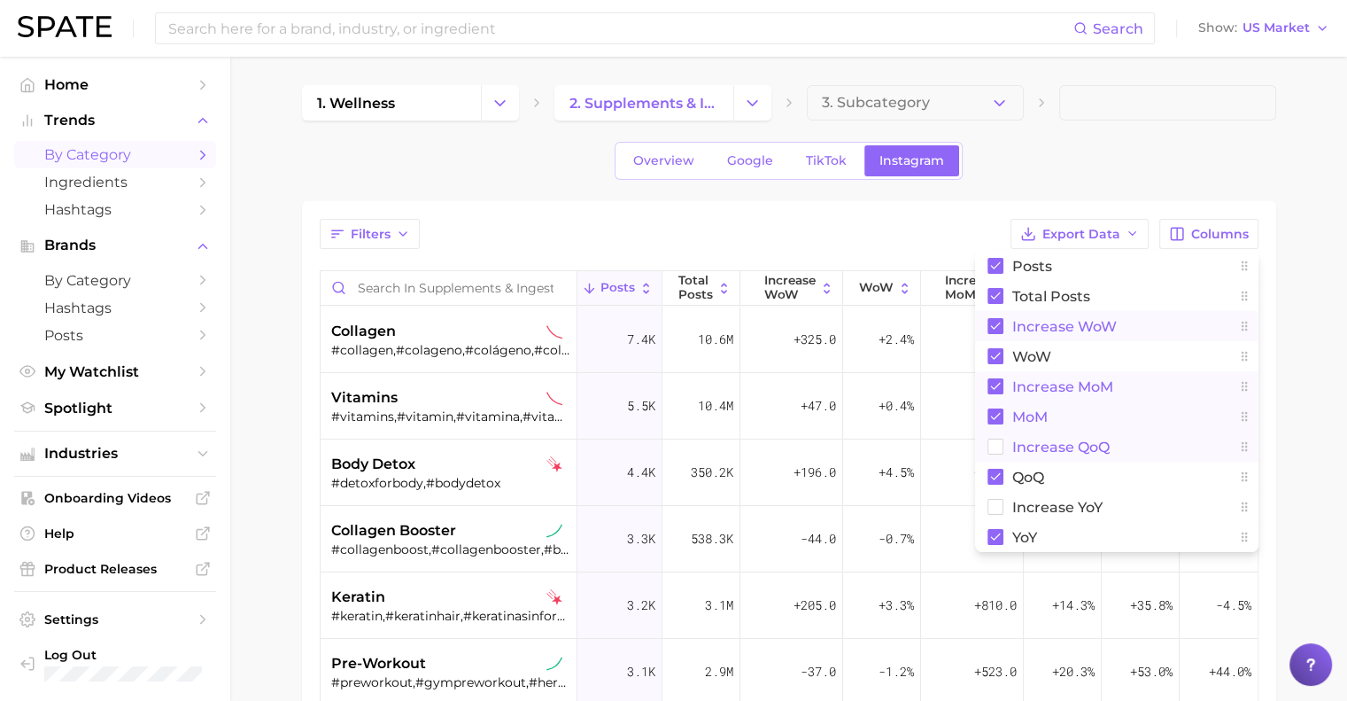
click at [679, 451] on rect at bounding box center [995, 446] width 15 height 15
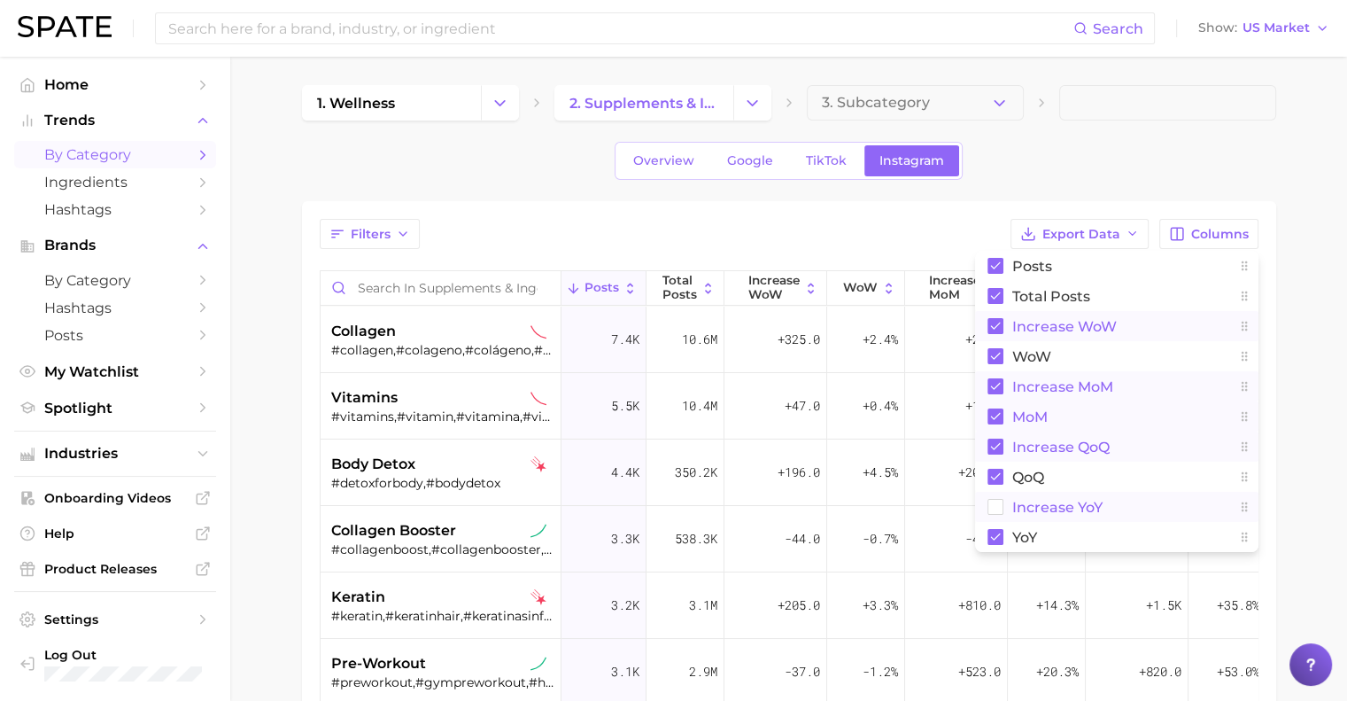
click at [679, 503] on rect at bounding box center [995, 507] width 15 height 15
click at [679, 227] on span "Export Data" at bounding box center [1082, 234] width 78 height 15
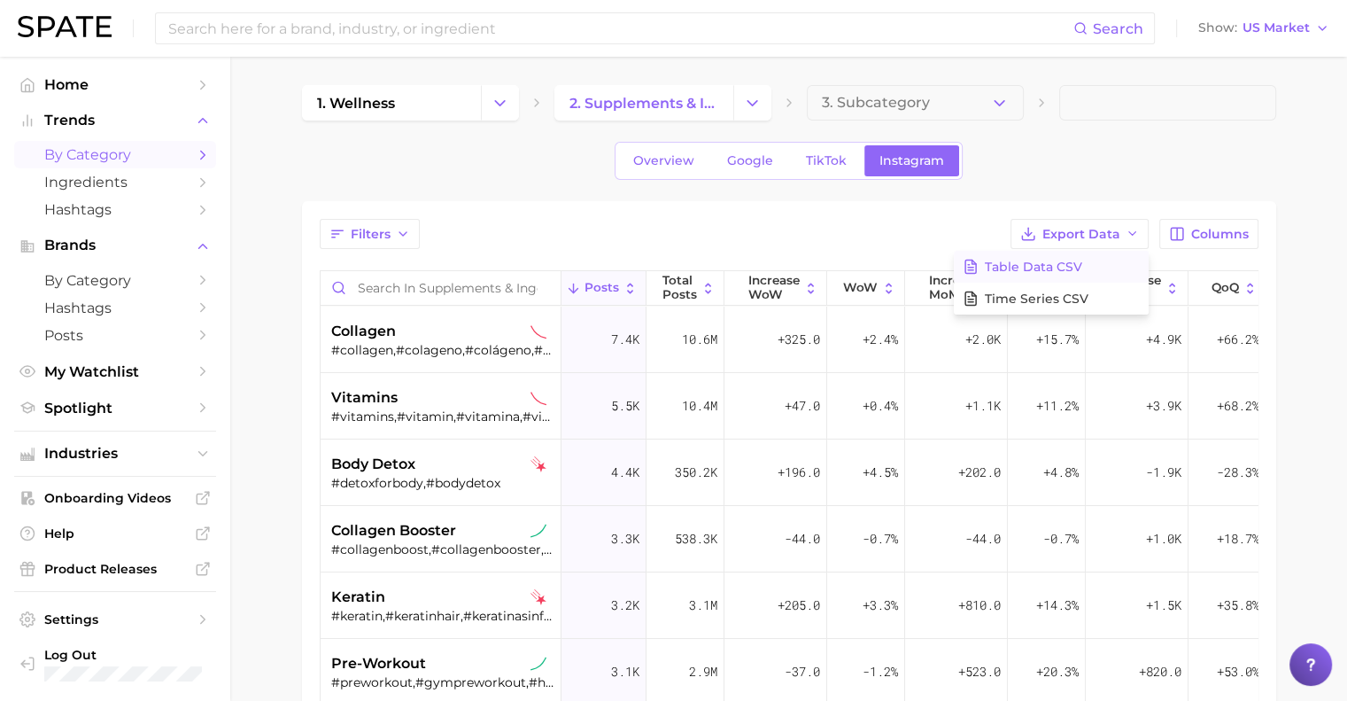
click at [679, 268] on button "Table Data CSV" at bounding box center [1051, 267] width 195 height 32
